Goal: Task Accomplishment & Management: Use online tool/utility

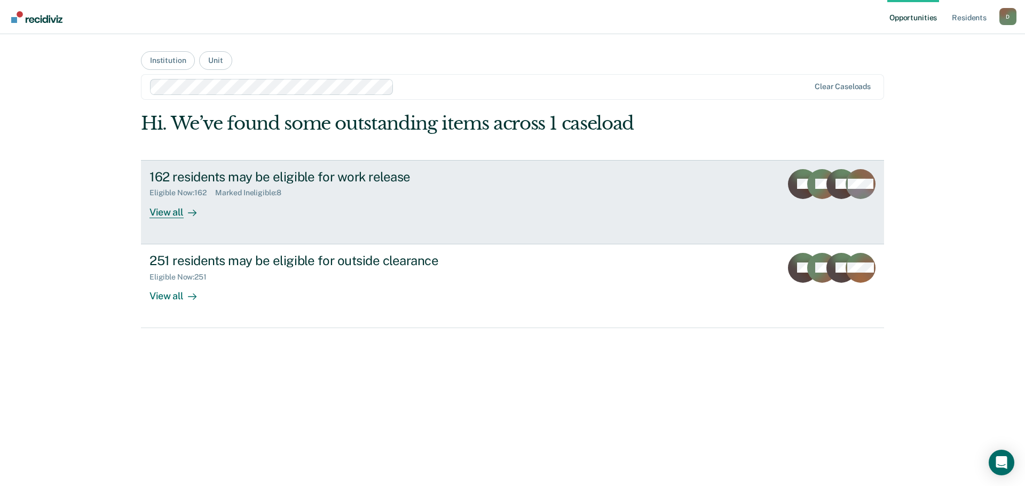
click at [253, 207] on div "162 residents may be eligible for work release Eligible Now : 162 Marked Inelig…" at bounding box center [349, 193] width 400 height 49
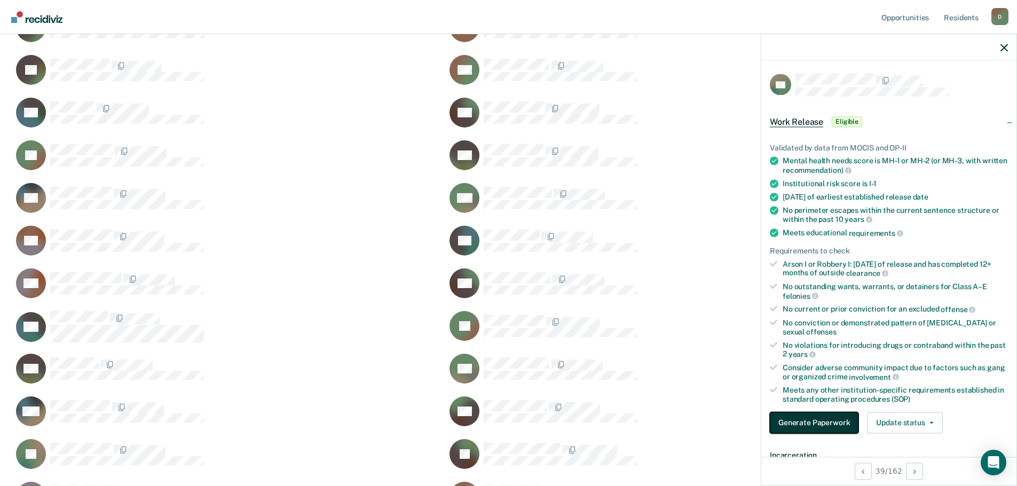
click at [840, 423] on button "Generate Paperwork" at bounding box center [814, 422] width 89 height 21
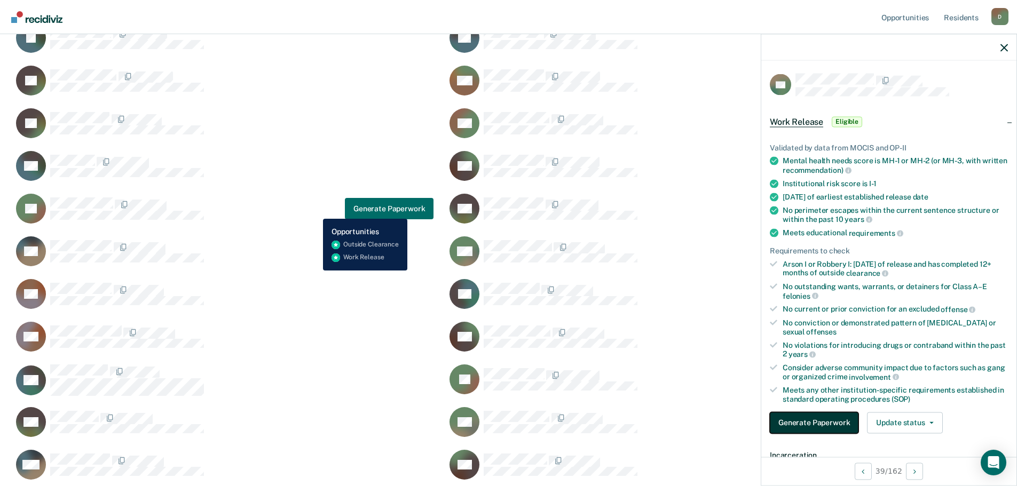
scroll to position [961, 0]
